Goal: Task Accomplishment & Management: Manage account settings

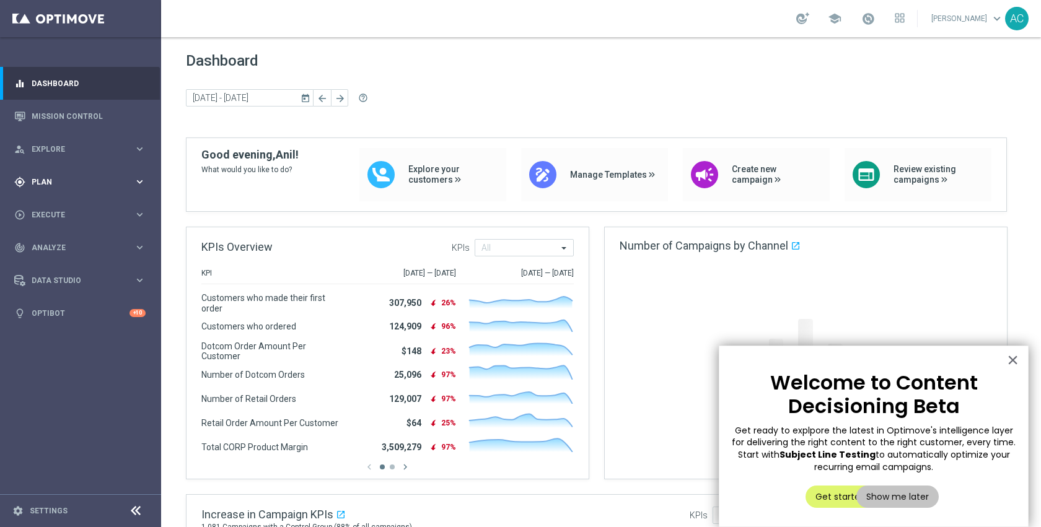
click at [58, 183] on span "Plan" at bounding box center [83, 181] width 102 height 7
click at [56, 209] on link "Target Groups" at bounding box center [80, 208] width 97 height 10
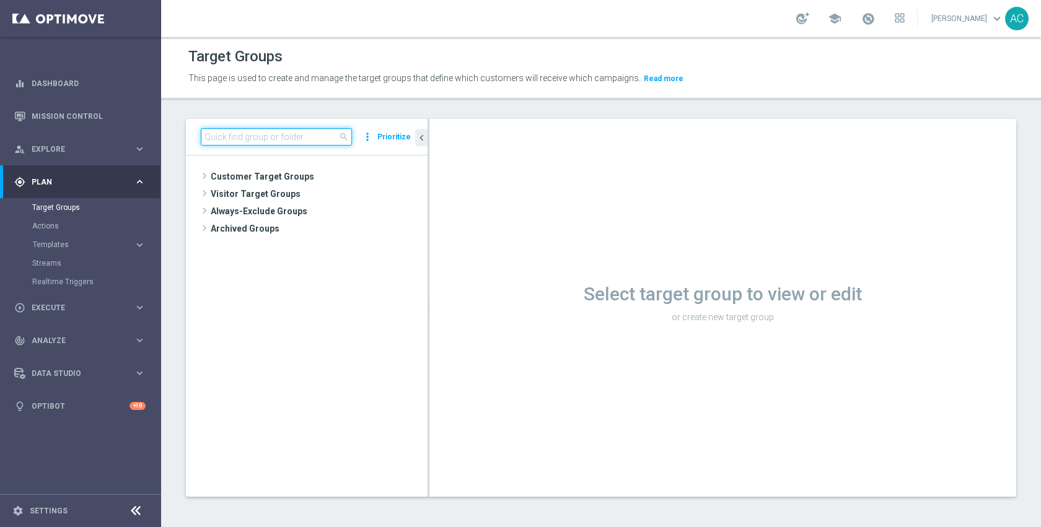
click at [260, 144] on input at bounding box center [276, 136] width 151 height 17
paste input "WED_20251015_D_Omni_TSA_Check"
type input "WED_20251015_D_Omni_TSA_Check"
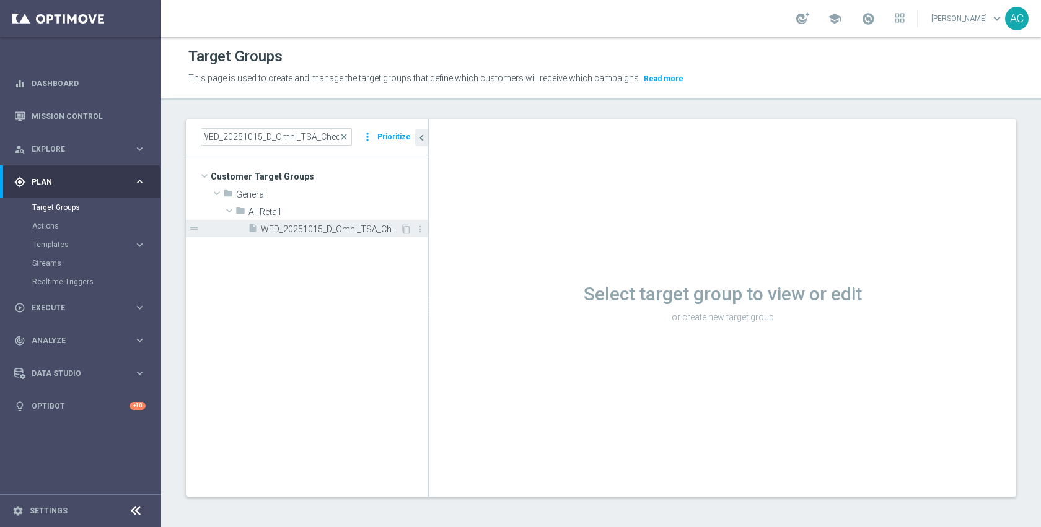
click at [292, 224] on div "insert_drive_file WED_20251015_D_Omni_TSA_Check" at bounding box center [324, 228] width 152 height 17
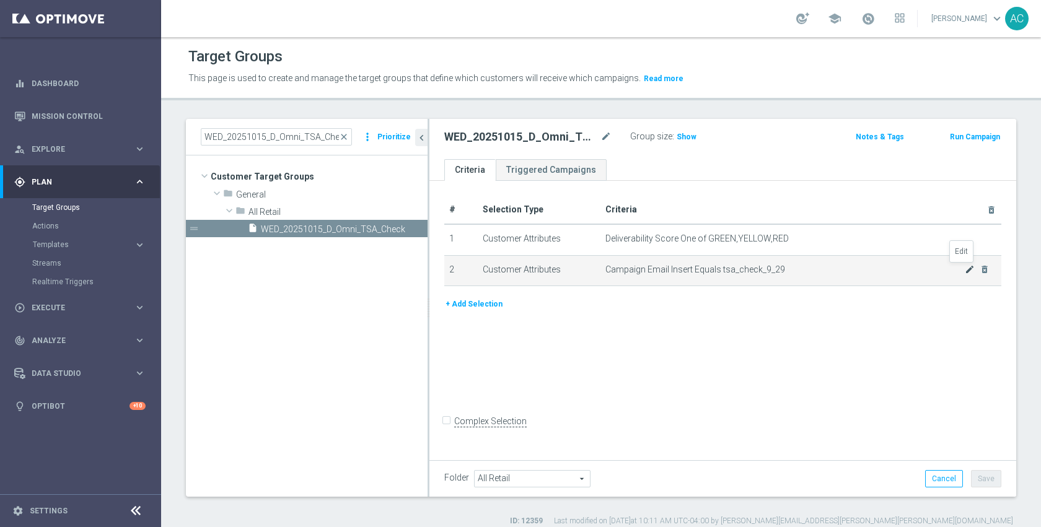
click at [964, 271] on icon "mode_edit" at bounding box center [969, 269] width 10 height 10
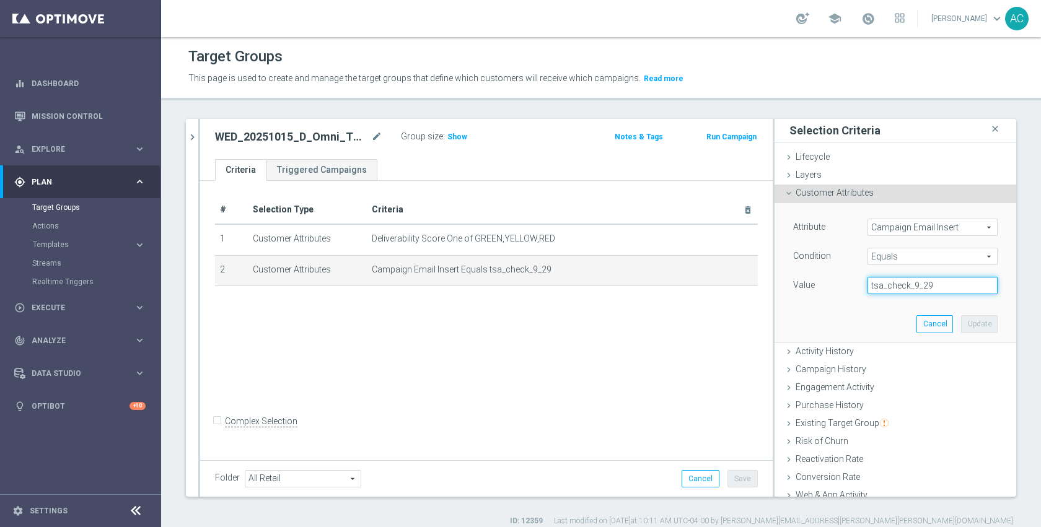
click at [921, 283] on input "tsa_check_9_29" at bounding box center [932, 285] width 130 height 17
paste input "10_14"
type input "tsa_check_10_14"
click at [961, 326] on button "Update" at bounding box center [979, 323] width 37 height 17
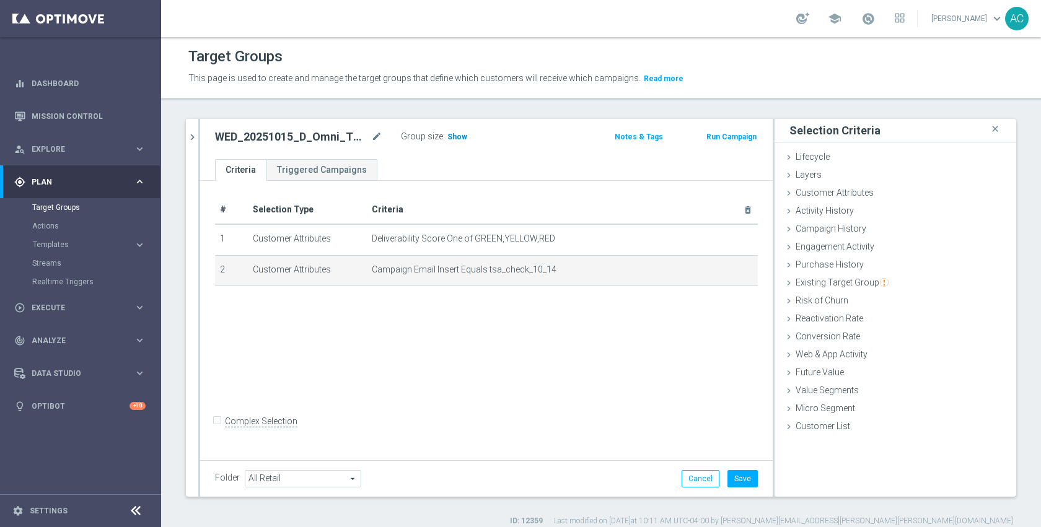
click at [448, 139] on span "Show" at bounding box center [457, 137] width 20 height 9
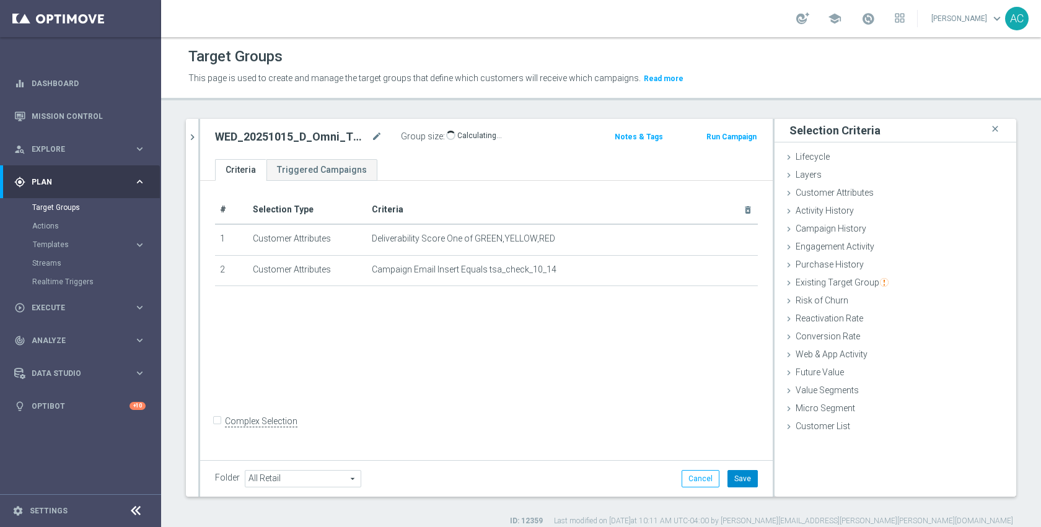
click at [736, 484] on button "Save" at bounding box center [742, 478] width 30 height 17
click at [648, 398] on div "# Selection Type Criteria delete_forever 1 Customer Attributes Deliverability S…" at bounding box center [486, 319] width 572 height 276
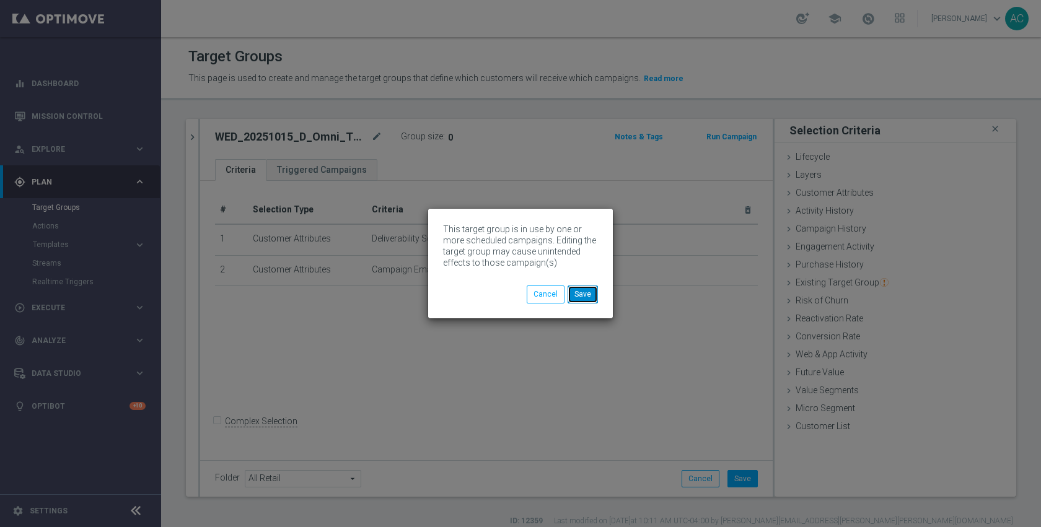
click at [586, 295] on button "Save" at bounding box center [582, 294] width 30 height 17
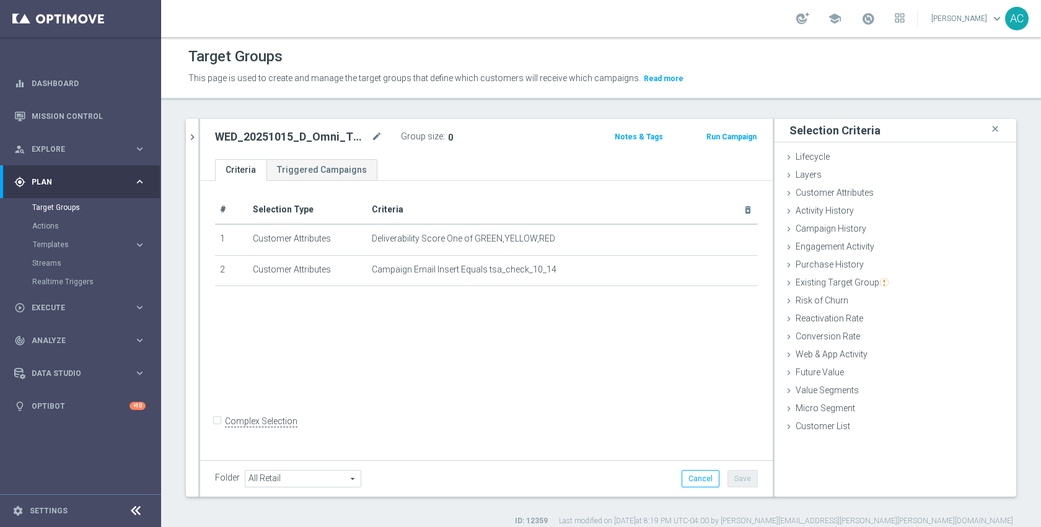
click at [564, 341] on div "# Selection Type Criteria delete_forever 1 Customer Attributes Deliverability S…" at bounding box center [486, 319] width 572 height 276
